Goal: Information Seeking & Learning: Learn about a topic

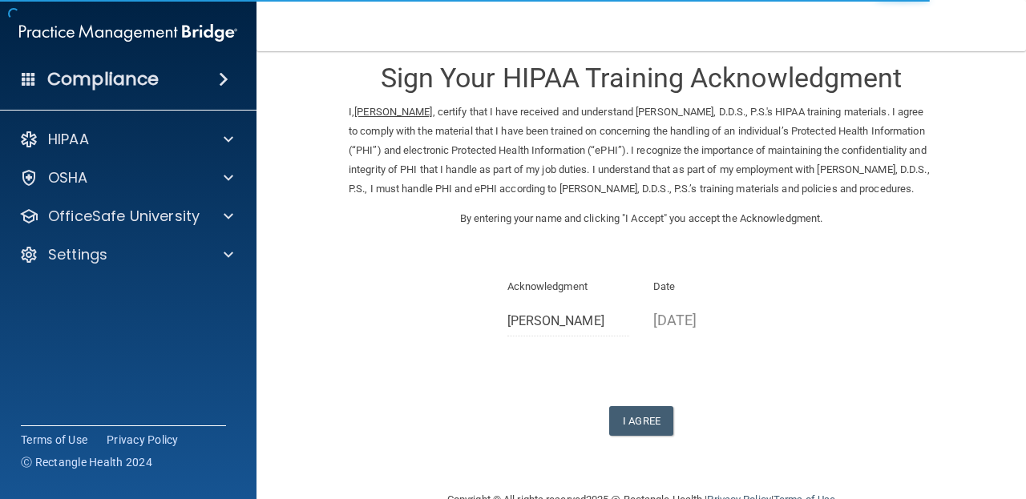
scroll to position [26, 0]
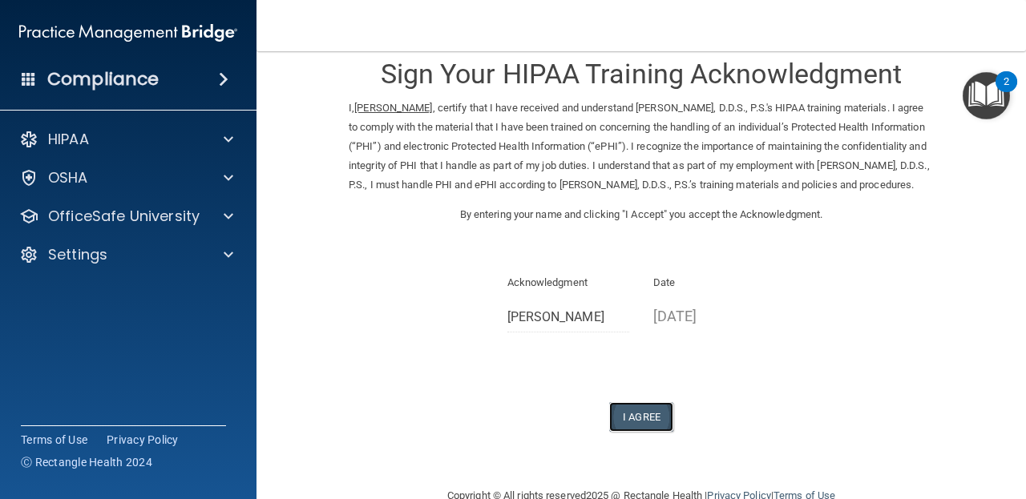
click at [649, 432] on button "I Agree" at bounding box center [641, 417] width 64 height 30
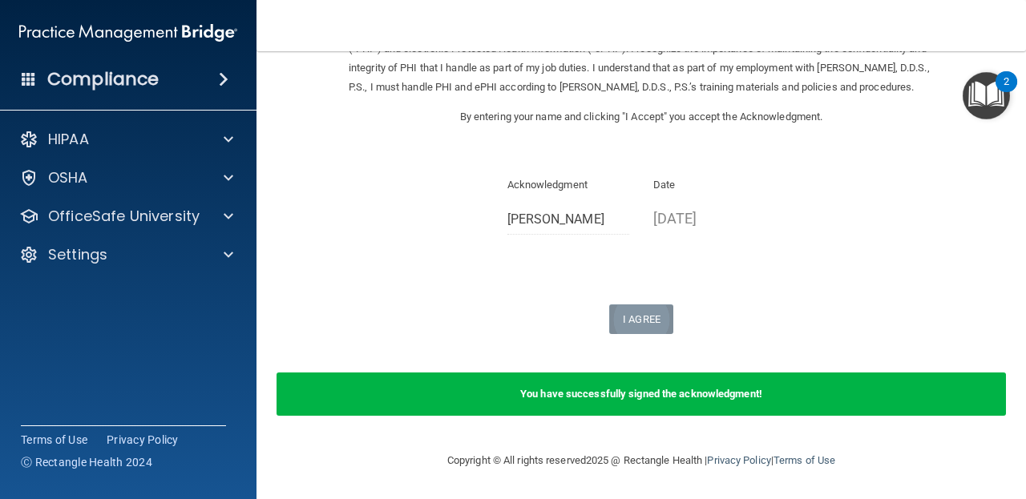
scroll to position [0, 0]
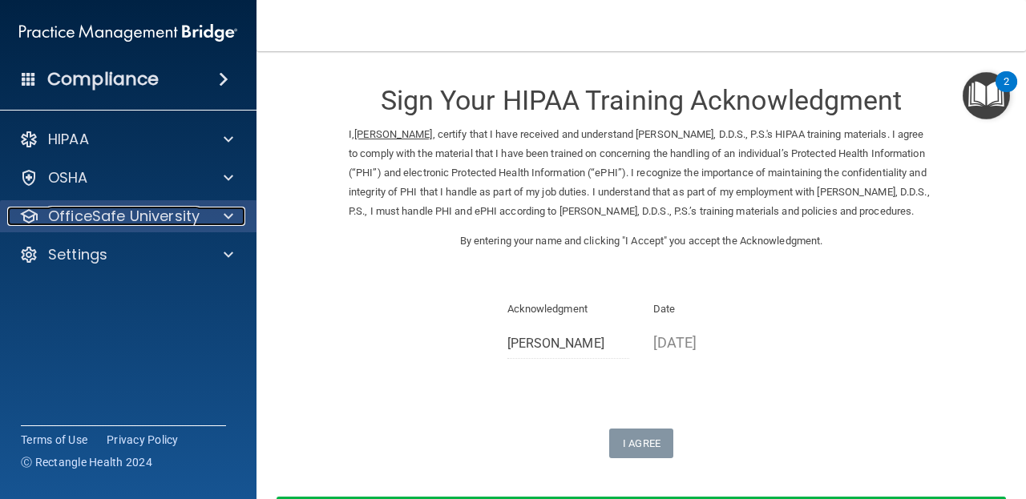
click at [188, 216] on p "OfficeSafe University" at bounding box center [124, 216] width 152 height 19
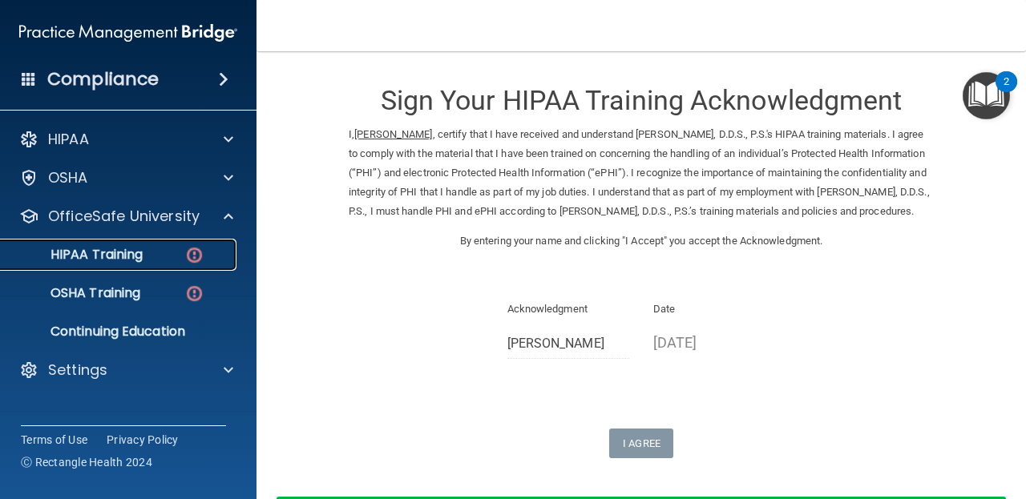
click at [192, 267] on link "HIPAA Training" at bounding box center [110, 255] width 253 height 32
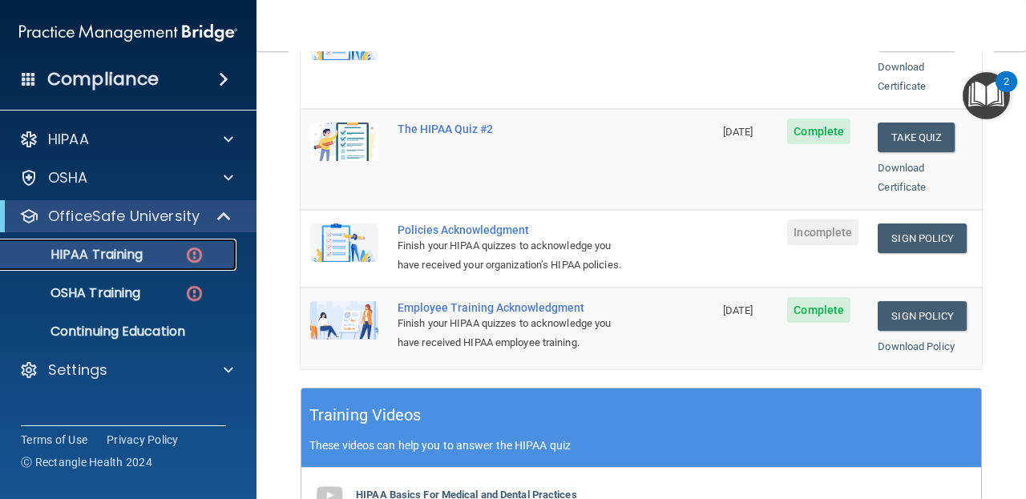
scroll to position [404, 0]
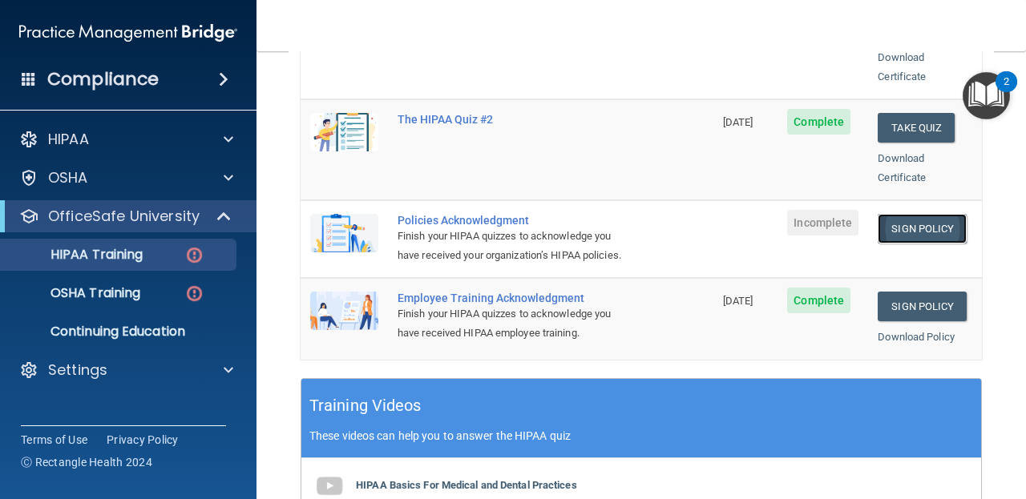
click at [940, 214] on link "Sign Policy" at bounding box center [922, 229] width 89 height 30
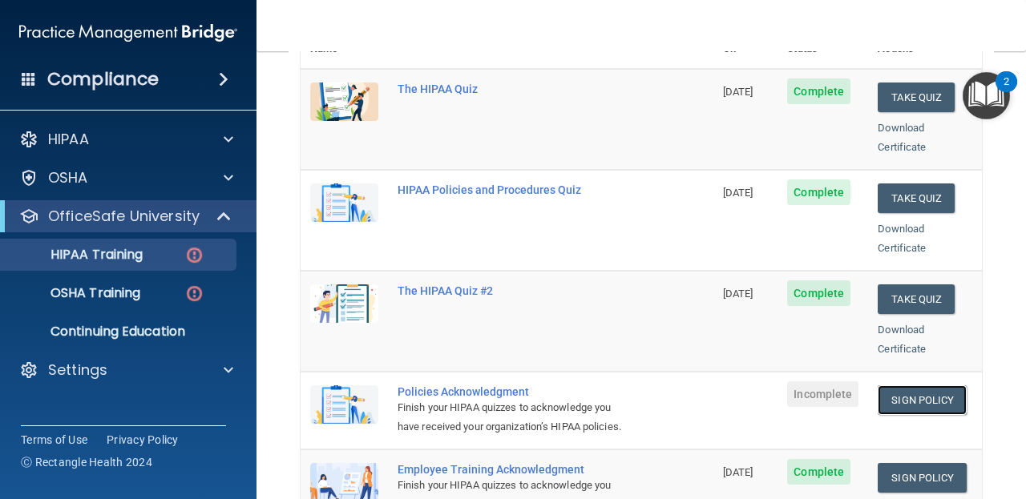
scroll to position [0, 0]
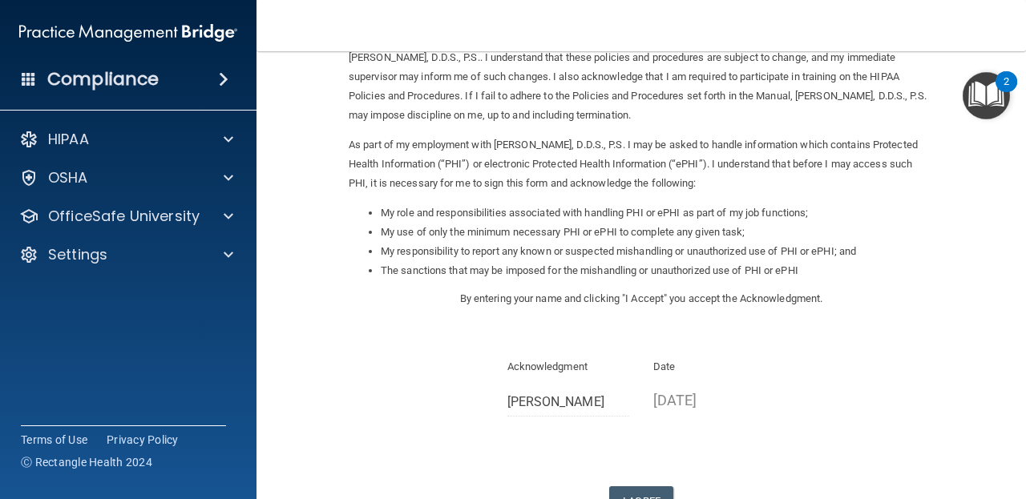
scroll to position [167, 0]
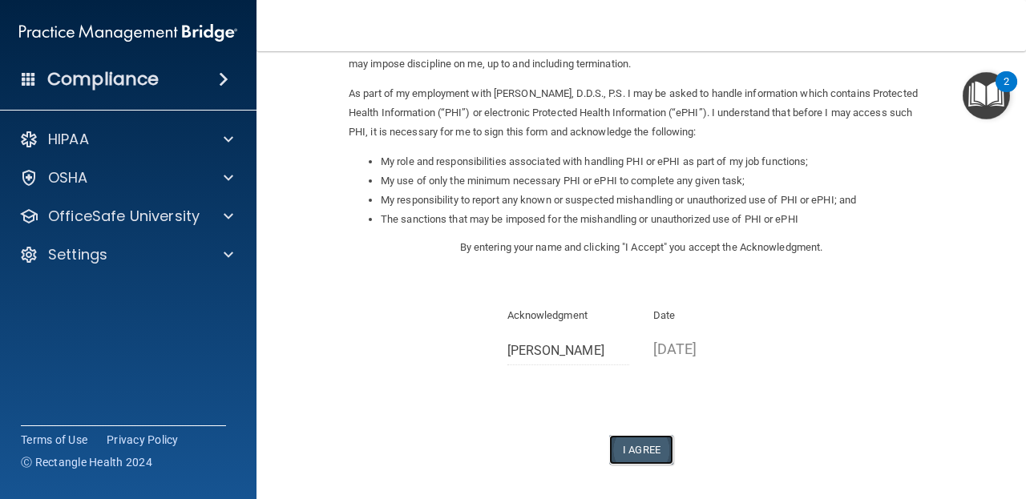
click at [653, 457] on button "I Agree" at bounding box center [641, 450] width 64 height 30
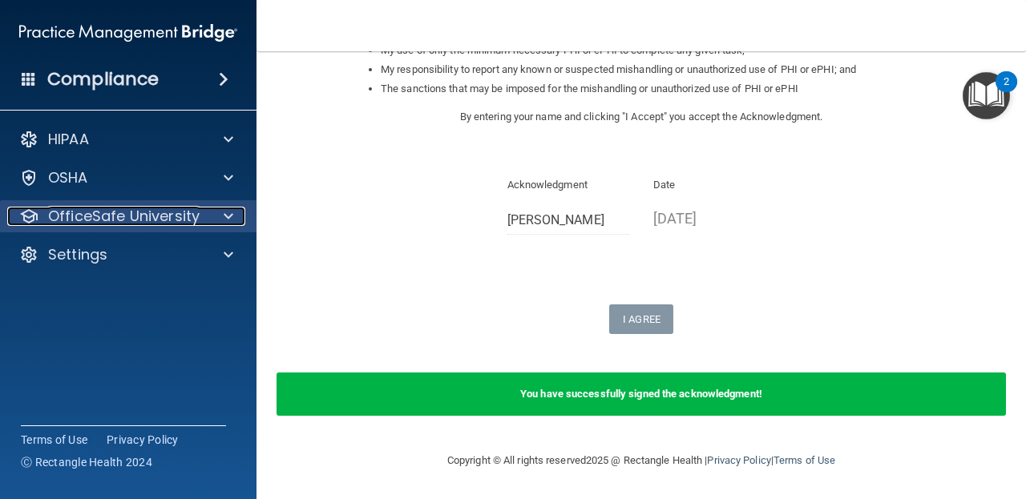
click at [107, 208] on p "OfficeSafe University" at bounding box center [124, 216] width 152 height 19
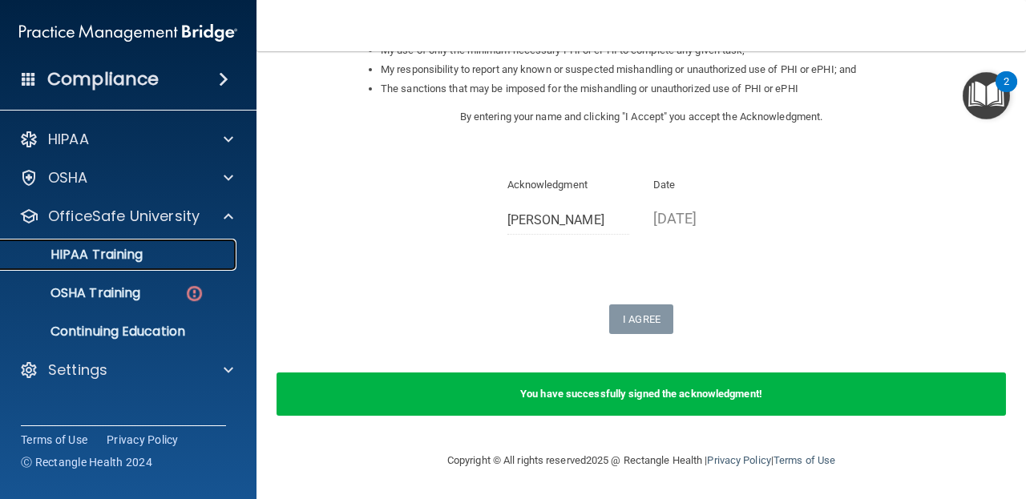
click at [128, 257] on p "HIPAA Training" at bounding box center [76, 255] width 132 height 16
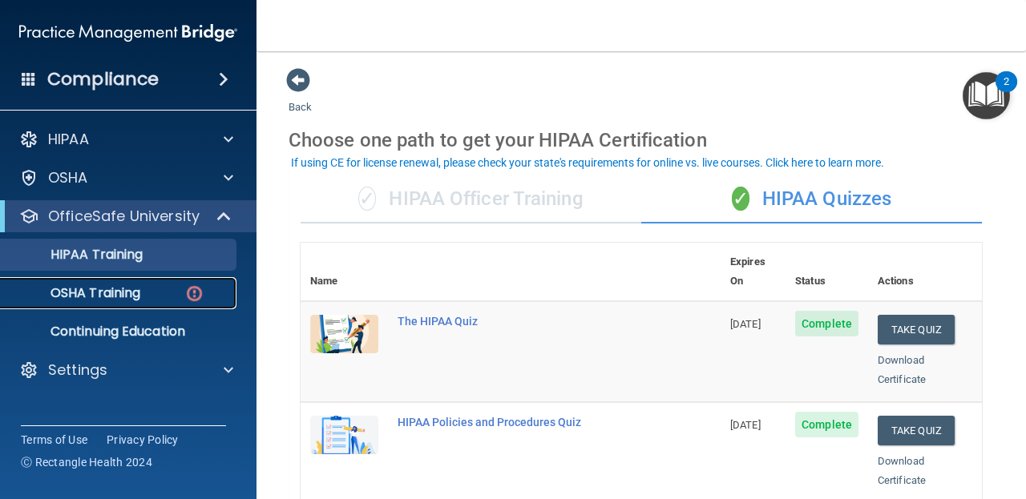
click at [127, 290] on p "OSHA Training" at bounding box center [75, 293] width 130 height 16
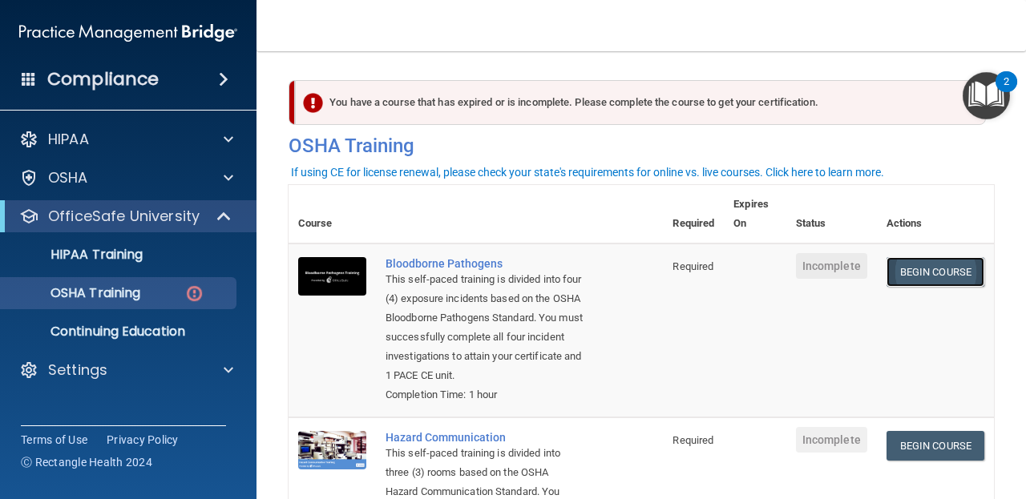
click at [963, 281] on link "Begin Course" at bounding box center [936, 272] width 98 height 30
click at [924, 257] on td "Begin Course Download Certificate" at bounding box center [935, 331] width 117 height 174
click at [924, 274] on link "Begin Course" at bounding box center [936, 272] width 98 height 30
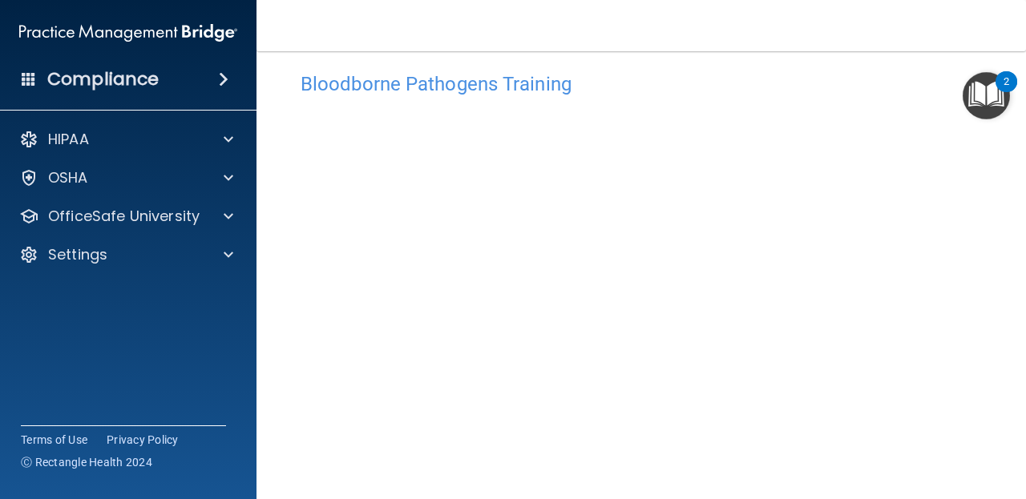
scroll to position [12, 0]
click at [991, 168] on div "Bloodborne Pathogens Training This course doesn’t expire until . Are you sure y…" at bounding box center [642, 254] width 706 height 555
click at [964, 74] on img "Open Resource Center, 2 new notifications" at bounding box center [986, 95] width 47 height 47
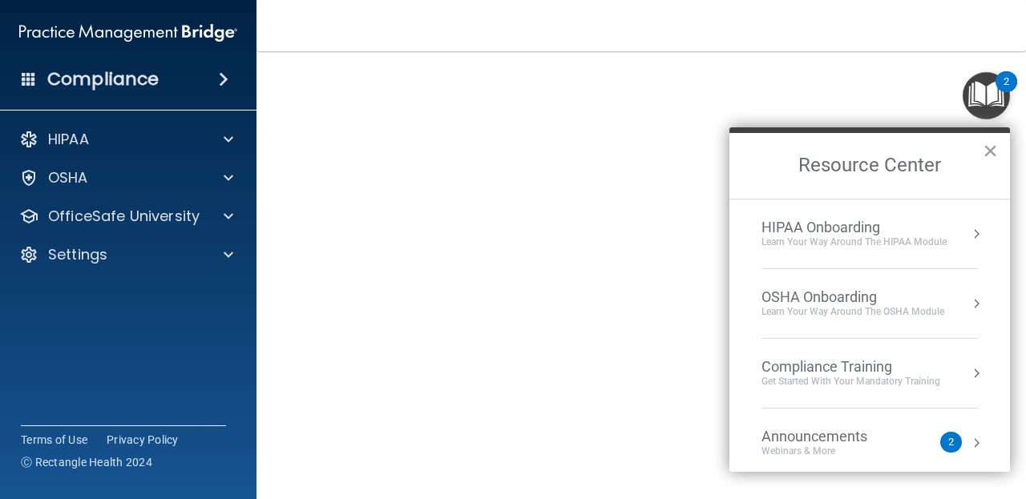
click at [993, 157] on button "×" at bounding box center [990, 151] width 15 height 26
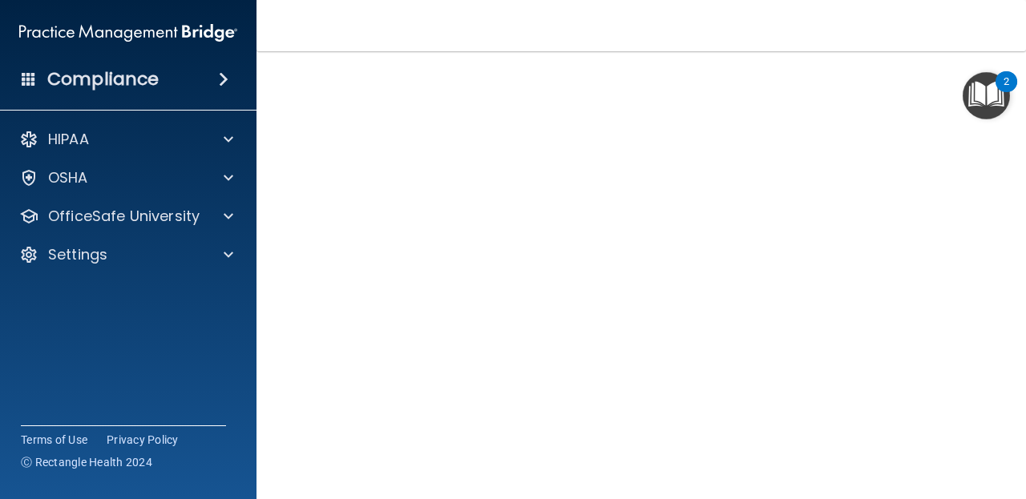
scroll to position [79, 0]
click at [963, 115] on img "Open Resource Center, 2 new notifications" at bounding box center [986, 95] width 47 height 47
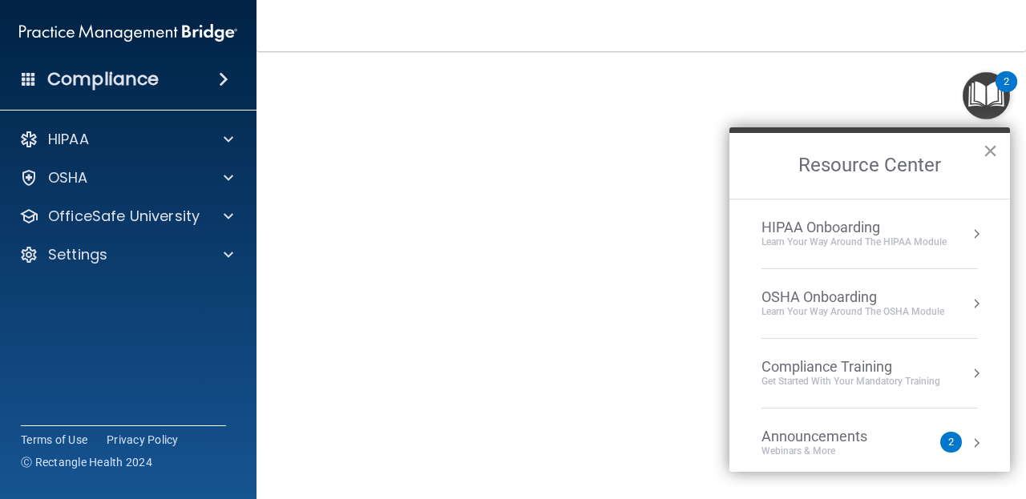
click at [989, 161] on button "×" at bounding box center [990, 151] width 15 height 26
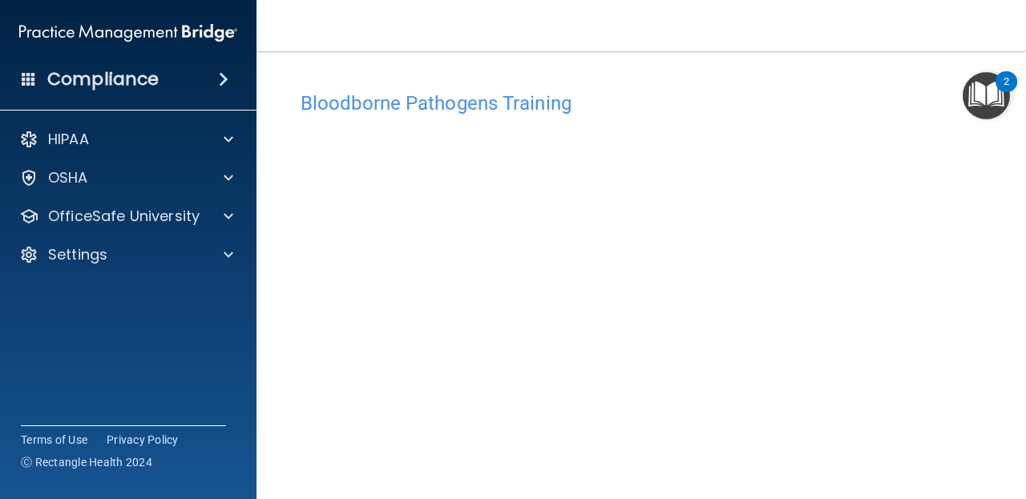
scroll to position [52, 0]
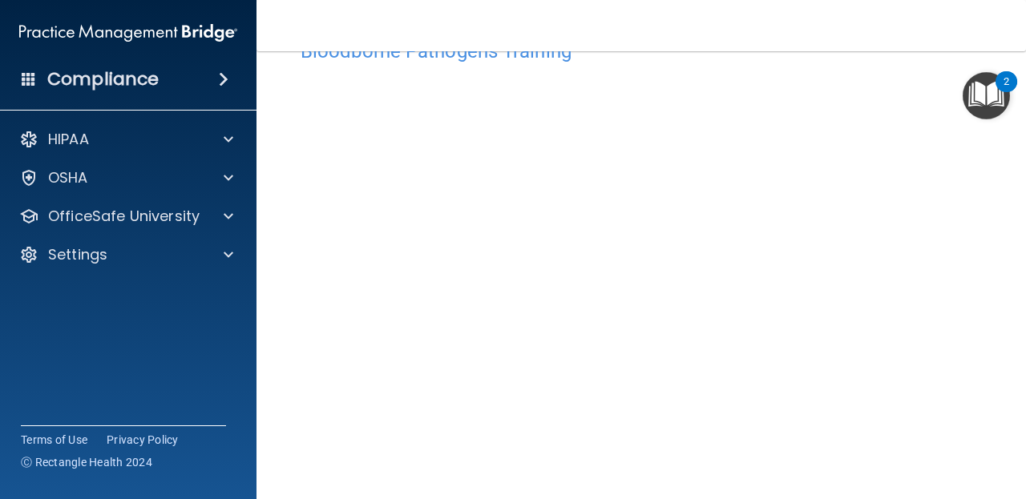
click at [948, 59] on h4 "Bloodborne Pathogens Training" at bounding box center [641, 51] width 681 height 21
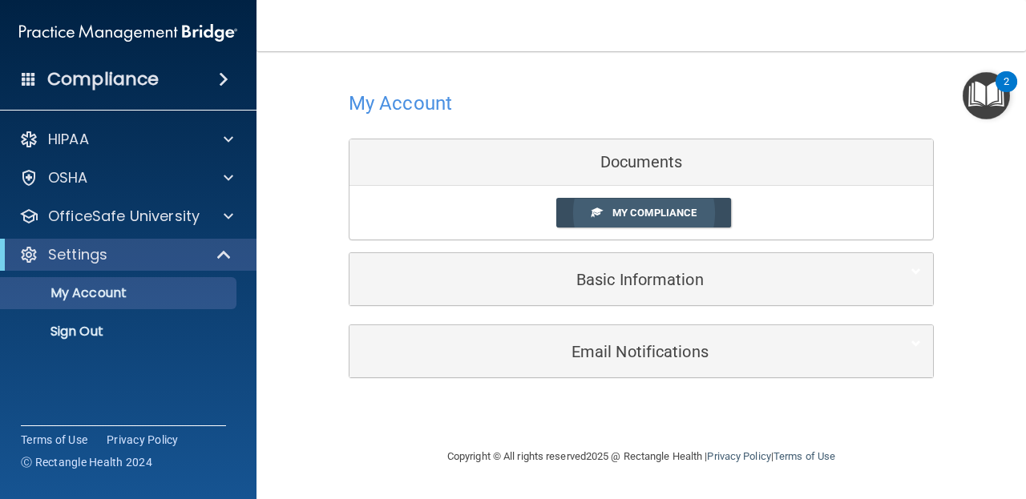
click at [625, 209] on span "My Compliance" at bounding box center [655, 213] width 84 height 12
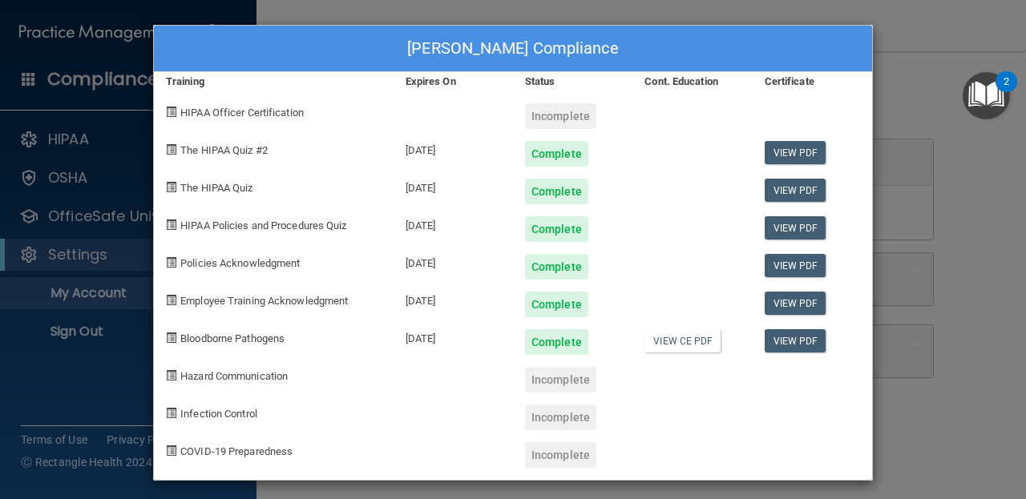
scroll to position [6, 0]
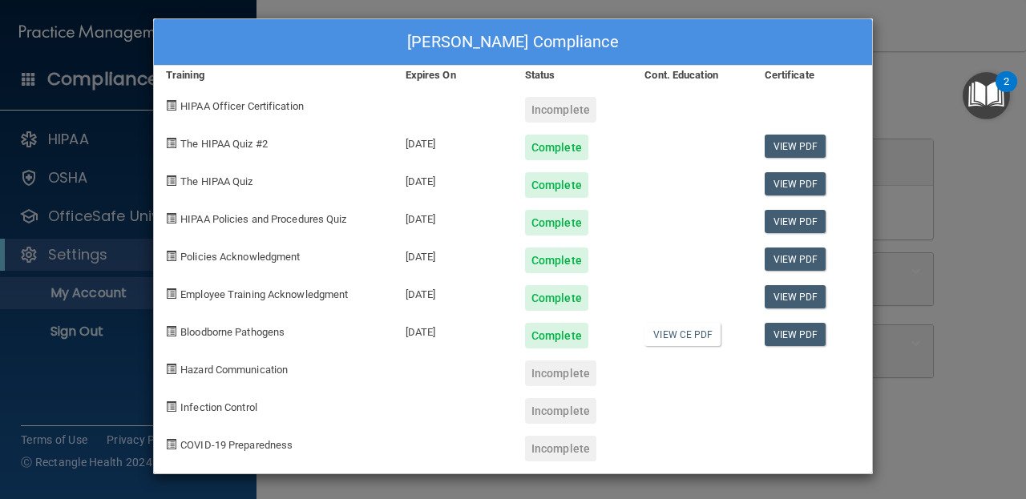
click at [681, 443] on div at bounding box center [692, 443] width 119 height 38
click at [669, 332] on link "View CE PDF" at bounding box center [683, 334] width 76 height 23
click at [940, 287] on div "Elizabeth HIggins's Compliance Training Expires On Status Cont. Education Certi…" at bounding box center [513, 249] width 1026 height 499
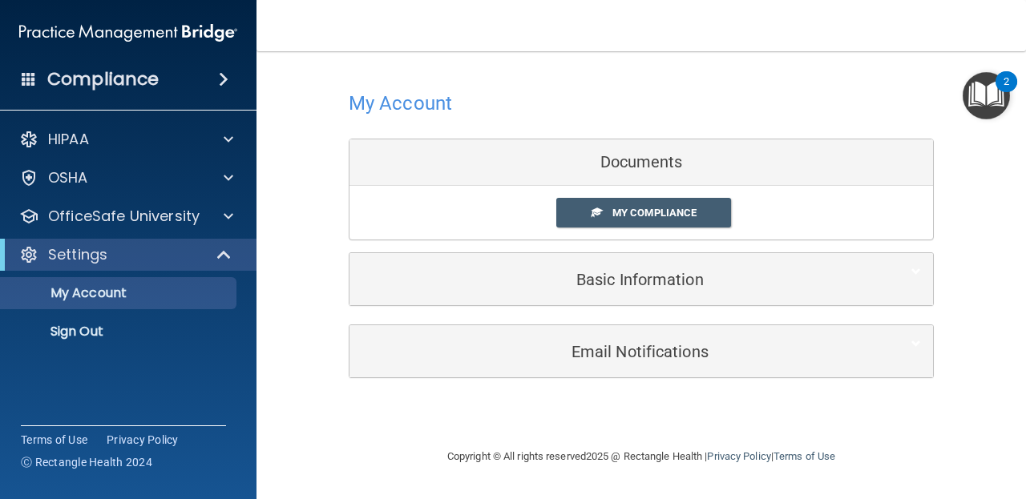
click at [196, 199] on div "HIPAA Documents and Policies Report an Incident Business Associates Emergency P…" at bounding box center [128, 239] width 257 height 244
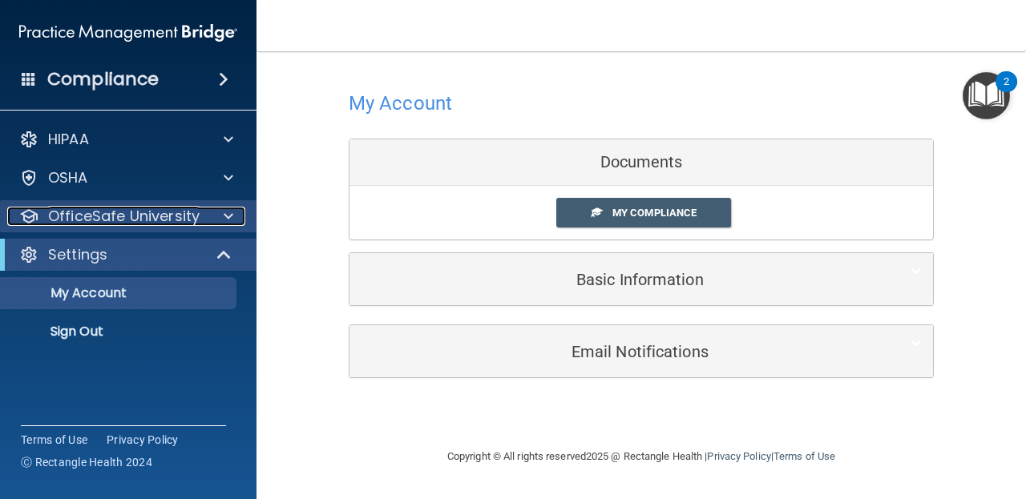
click at [193, 213] on p "OfficeSafe University" at bounding box center [124, 216] width 152 height 19
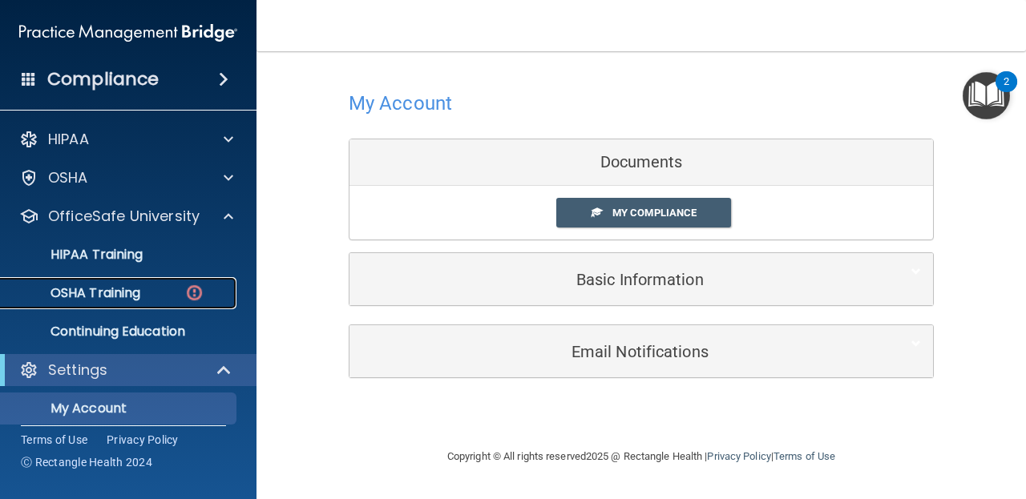
click at [164, 299] on div "OSHA Training" at bounding box center [119, 293] width 219 height 16
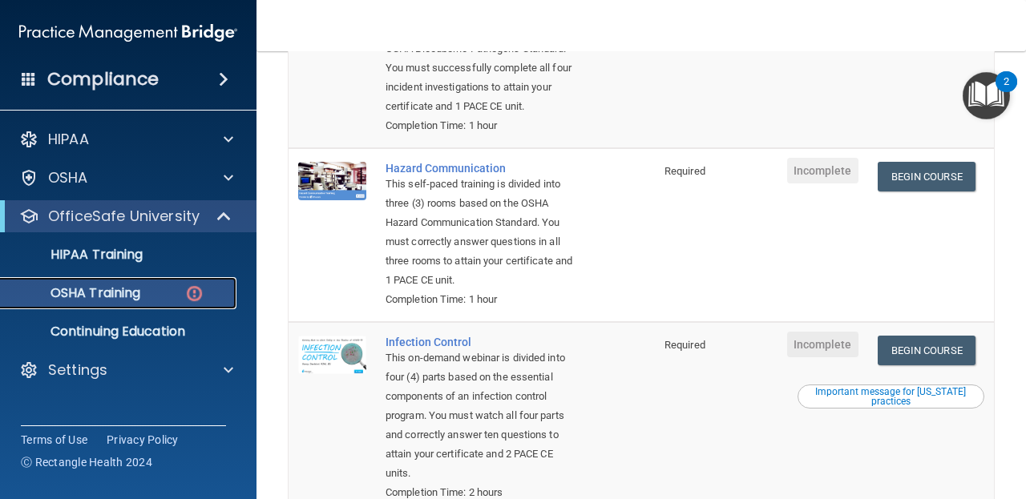
scroll to position [270, 0]
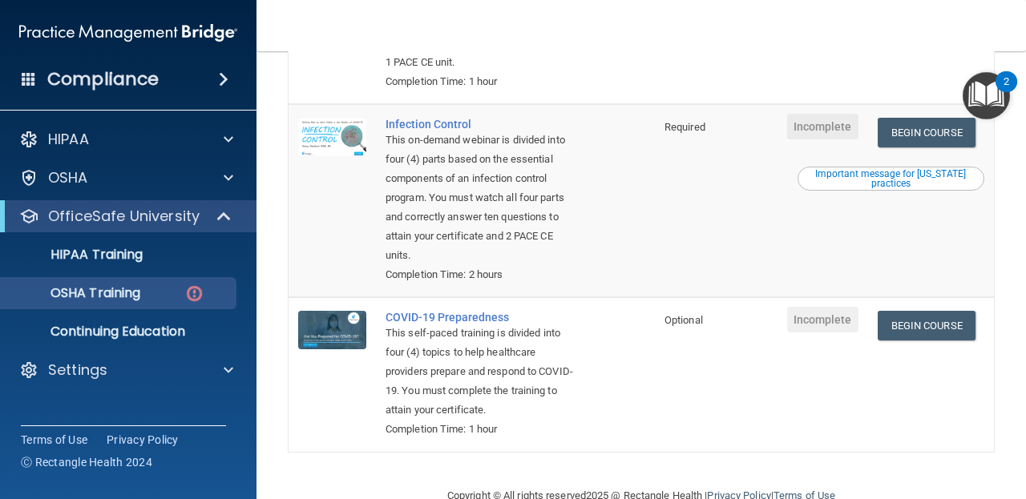
click at [265, 295] on main "You have a course that has expired or is incomplete. Please complete the course…" at bounding box center [642, 275] width 770 height 448
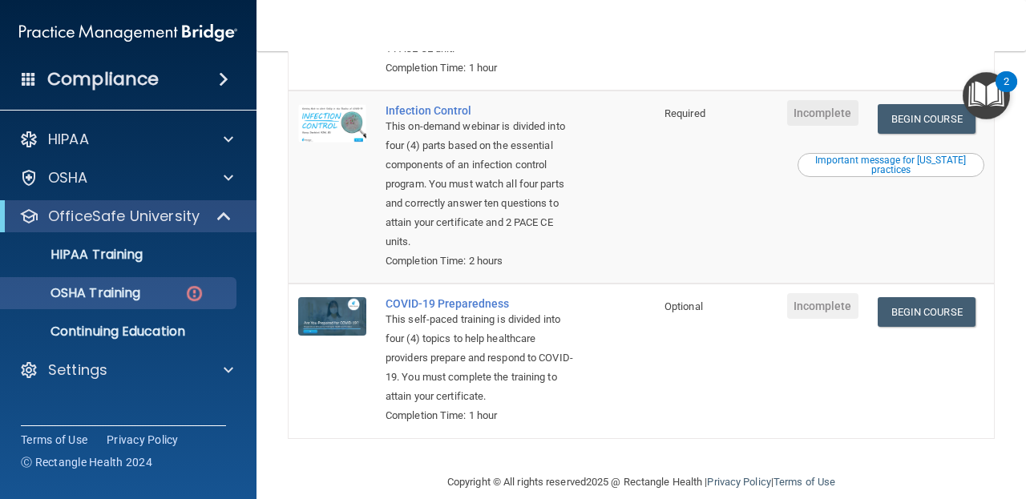
scroll to position [524, 0]
